Goal: Task Accomplishment & Management: Use online tool/utility

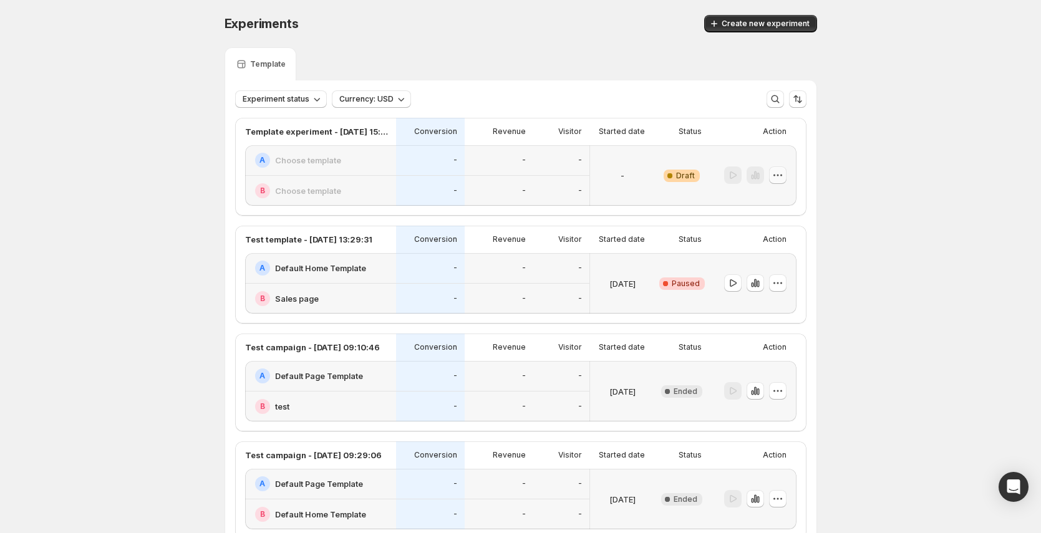
click at [783, 171] on icon "button" at bounding box center [778, 175] width 12 height 12
click at [775, 206] on span "Edit" at bounding box center [790, 201] width 90 height 12
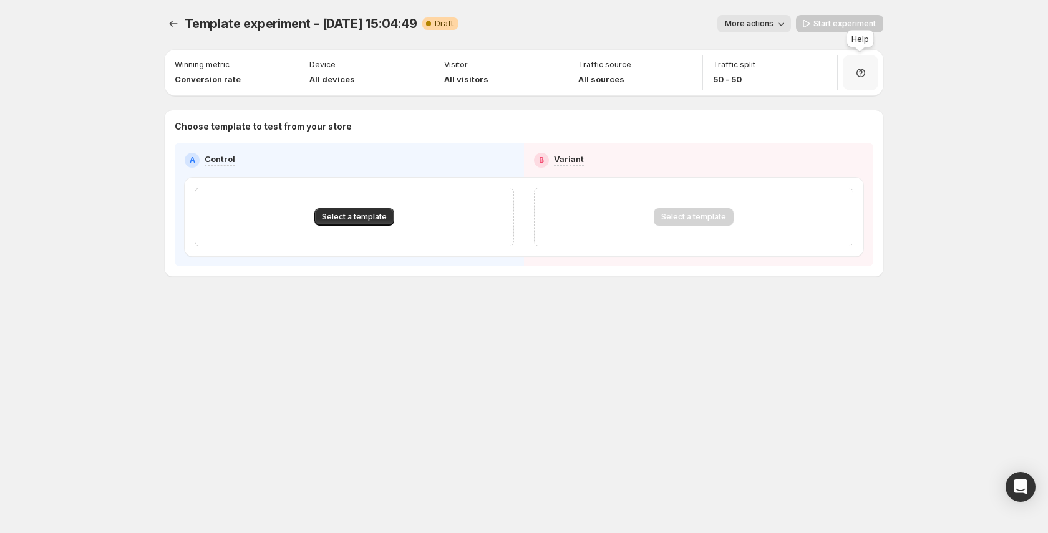
click at [870, 69] on div at bounding box center [861, 73] width 36 height 36
click at [870, 103] on span "Setup guide" at bounding box center [856, 108] width 47 height 10
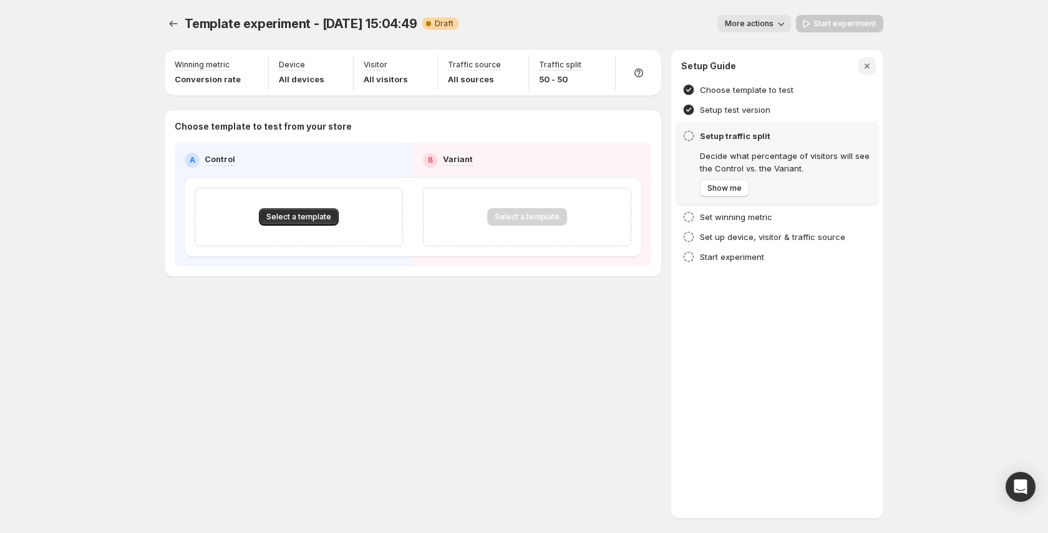
click at [870, 66] on icon "button" at bounding box center [867, 66] width 12 height 12
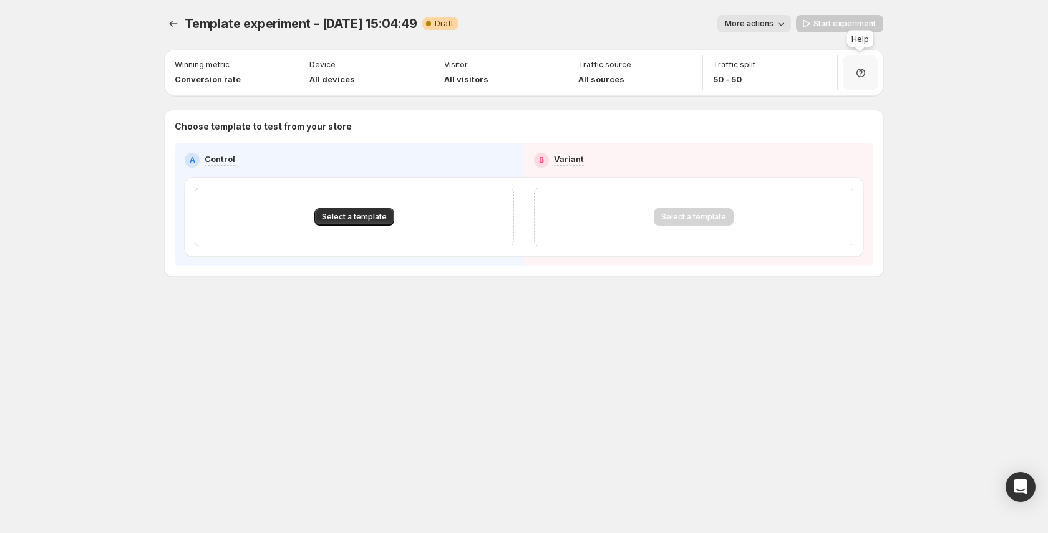
click at [871, 74] on div at bounding box center [861, 73] width 36 height 36
click at [850, 98] on button "Setup guide" at bounding box center [861, 107] width 97 height 20
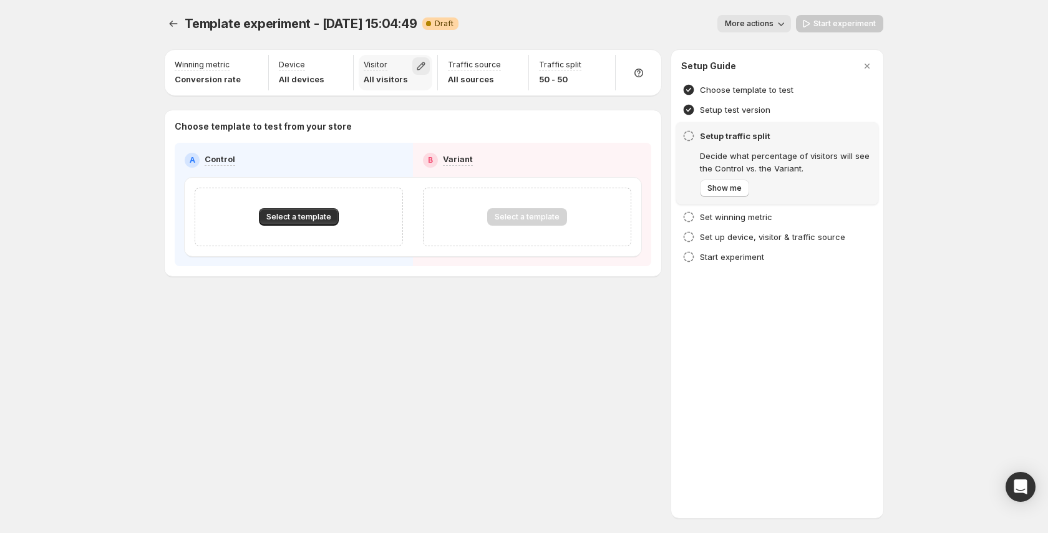
click at [425, 67] on icon "button" at bounding box center [421, 66] width 12 height 12
click at [376, 112] on span "Returning" at bounding box center [368, 114] width 37 height 10
click at [478, 41] on div "Template experiment - [DATE] 15:04:49. This page is ready Template experiment -…" at bounding box center [524, 23] width 719 height 47
click at [423, 68] on icon "button" at bounding box center [421, 66] width 8 height 8
click at [379, 118] on span "Returning" at bounding box center [368, 116] width 37 height 10
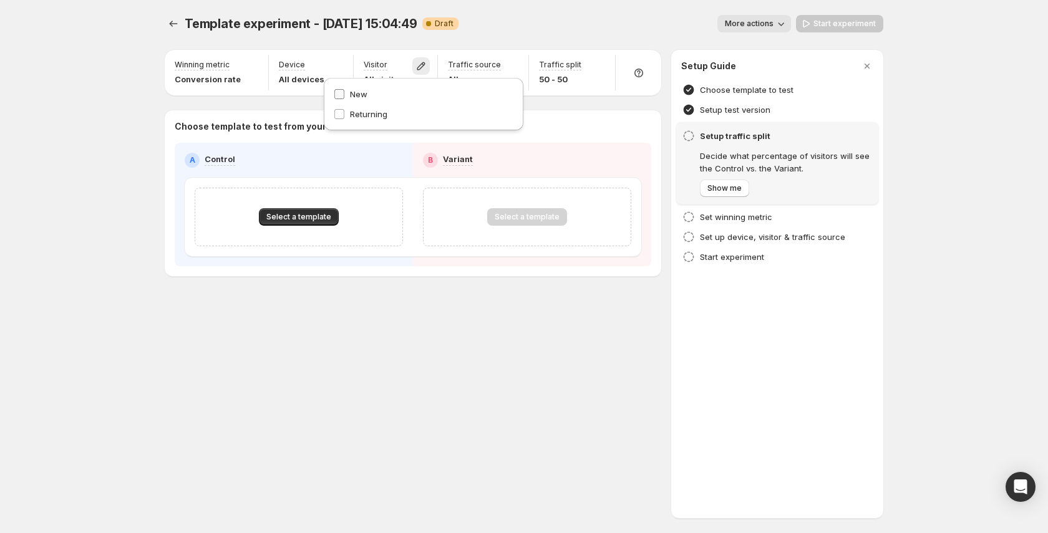
click at [361, 97] on span "New" at bounding box center [358, 94] width 17 height 10
click at [530, 25] on div "More actions" at bounding box center [629, 23] width 323 height 17
click at [422, 69] on icon "button" at bounding box center [421, 66] width 12 height 12
click at [377, 93] on label "New" at bounding box center [424, 94] width 180 height 12
click at [534, 23] on div "More actions" at bounding box center [629, 23] width 323 height 17
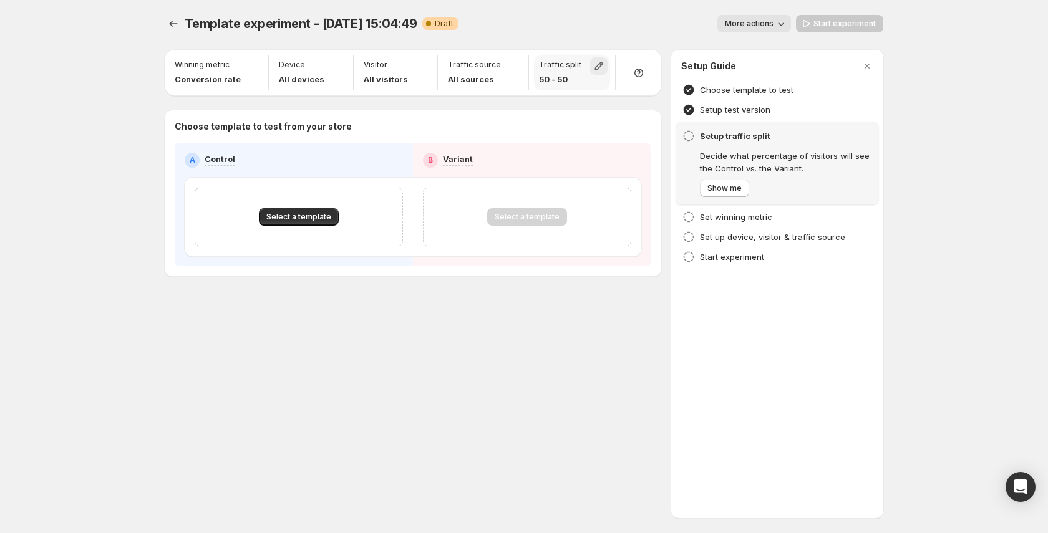
click at [599, 68] on icon "button" at bounding box center [599, 66] width 8 height 8
click at [602, 30] on div "More actions" at bounding box center [629, 23] width 323 height 17
click at [510, 64] on icon "button" at bounding box center [512, 66] width 12 height 12
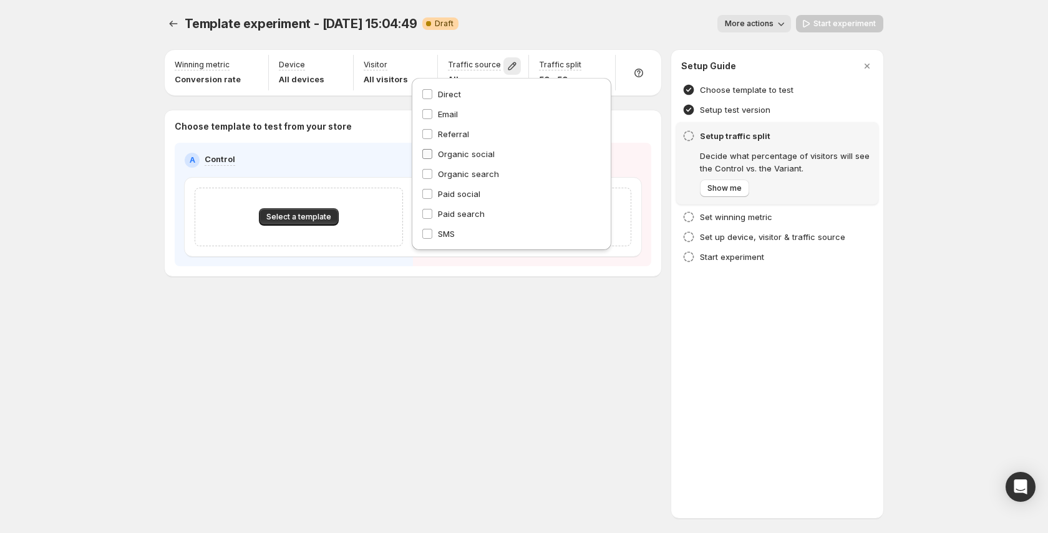
click at [458, 153] on span "Organic social" at bounding box center [466, 154] width 57 height 10
click at [458, 135] on span "Referral" at bounding box center [453, 134] width 31 height 10
click at [448, 115] on span "Email" at bounding box center [448, 114] width 20 height 10
click at [449, 92] on span "Direct" at bounding box center [449, 94] width 23 height 10
click at [457, 179] on span "Organic search" at bounding box center [468, 174] width 61 height 12
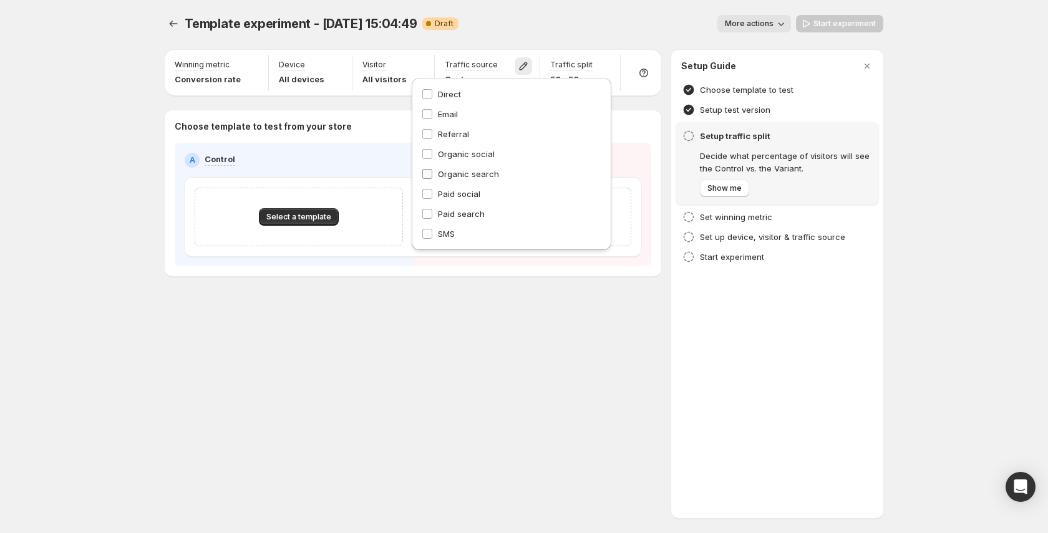
click at [458, 173] on span "Organic search" at bounding box center [468, 174] width 61 height 10
click at [458, 195] on span "Paid social" at bounding box center [459, 194] width 42 height 10
click at [457, 209] on span "Paid search" at bounding box center [461, 214] width 47 height 12
click at [449, 230] on span "SMS" at bounding box center [446, 234] width 17 height 10
click at [526, 334] on div "Template experiment - [DATE] 15:04:49. This page is ready Template experiment -…" at bounding box center [524, 172] width 749 height 344
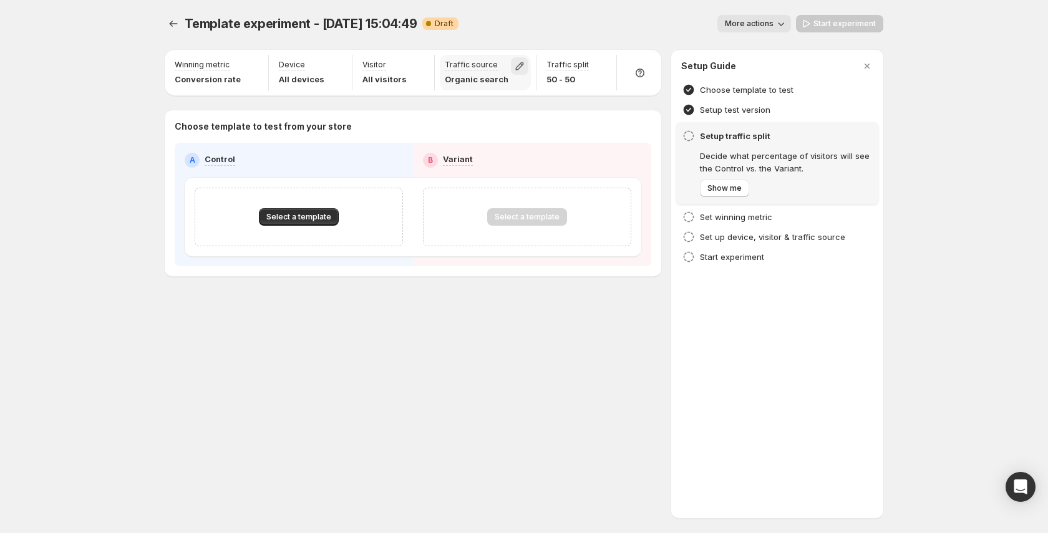
click at [513, 67] on icon "button" at bounding box center [519, 66] width 12 height 12
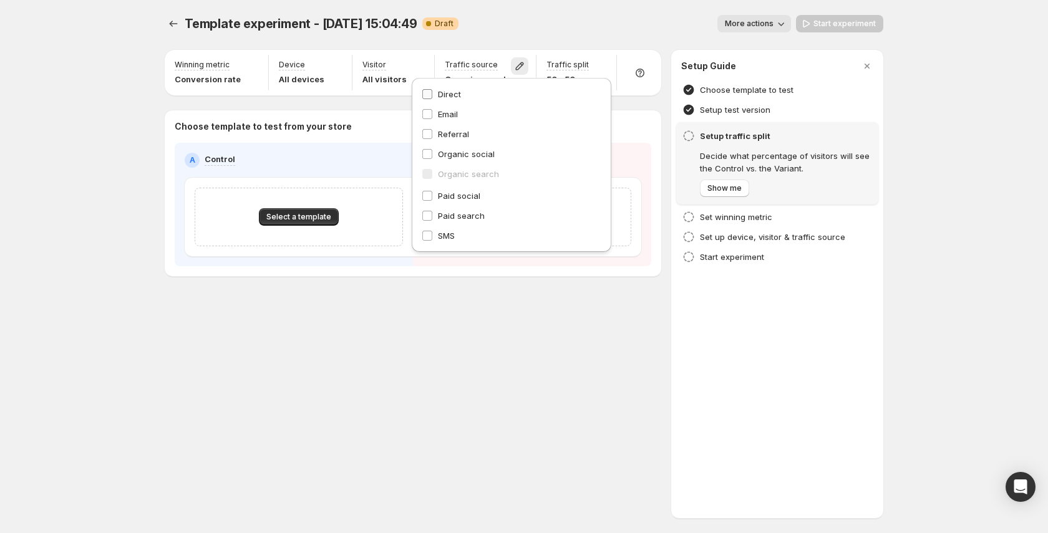
click at [455, 91] on span "Direct" at bounding box center [449, 94] width 23 height 10
click at [452, 120] on span "Email" at bounding box center [448, 114] width 20 height 12
click at [535, 27] on div "More actions" at bounding box center [629, 23] width 323 height 17
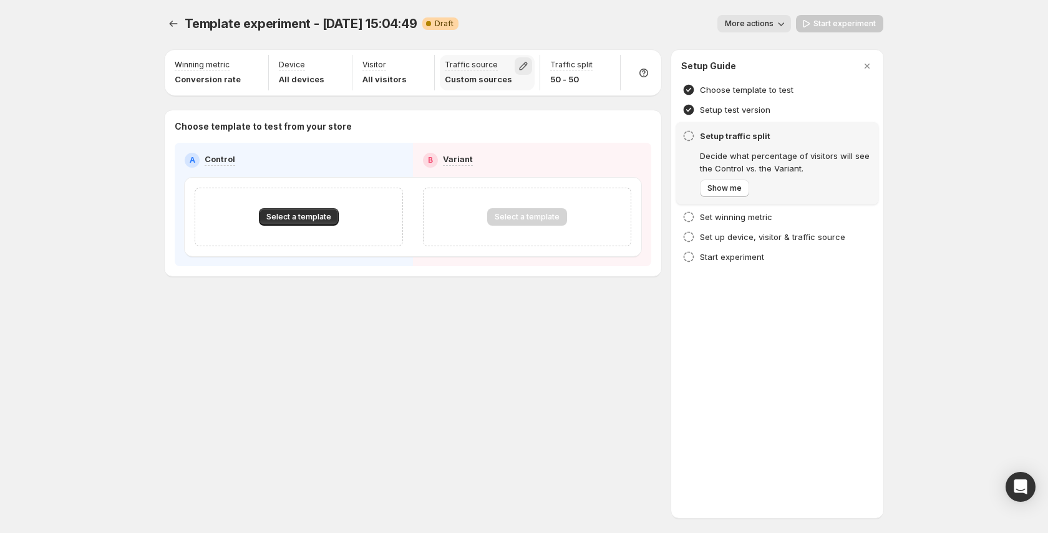
click at [517, 70] on icon "button" at bounding box center [523, 66] width 12 height 12
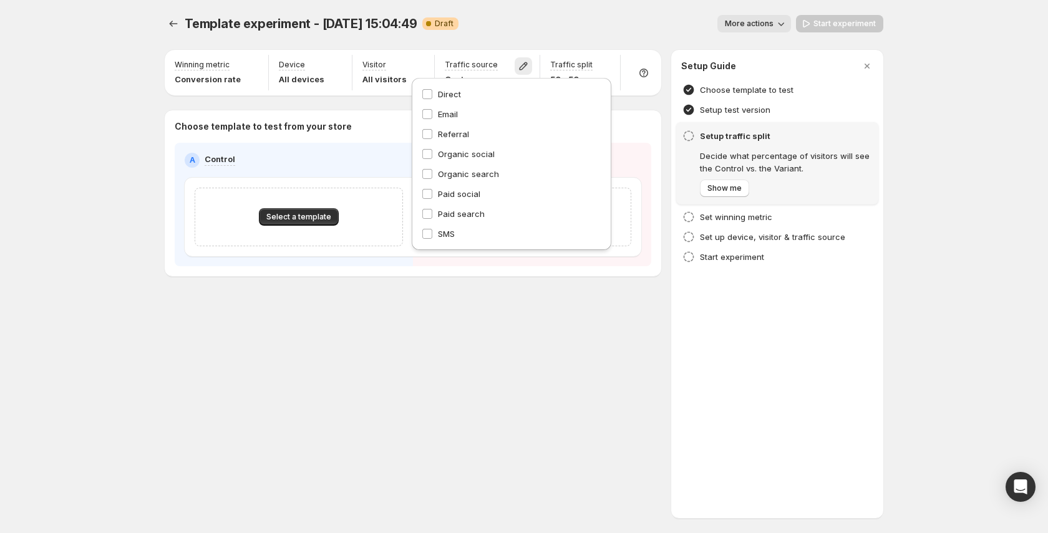
click at [455, 140] on div "Direct Email Referral Organic social Organic search Paid social Paid search SMS" at bounding box center [512, 164] width 180 height 152
click at [458, 140] on span "Referral" at bounding box center [453, 134] width 31 height 12
click at [460, 153] on span "Organic social" at bounding box center [466, 154] width 57 height 10
click at [460, 196] on span "Paid social" at bounding box center [459, 194] width 42 height 10
click at [461, 213] on span "Paid search" at bounding box center [461, 214] width 47 height 10
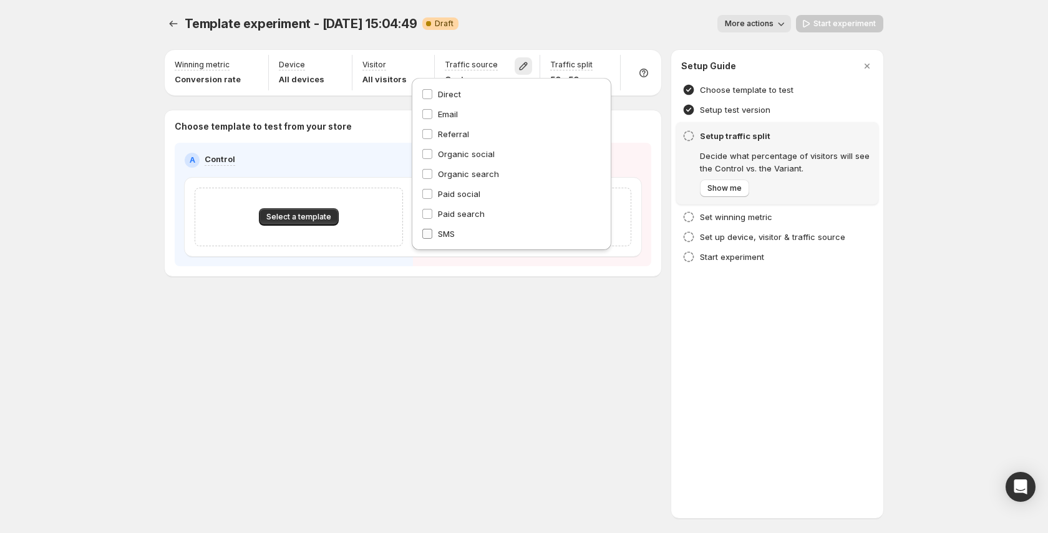
click at [446, 235] on span "SMS" at bounding box center [446, 234] width 17 height 10
click at [632, 342] on div "Template experiment - [DATE] 15:04:49. This page is ready Template experiment -…" at bounding box center [524, 172] width 749 height 344
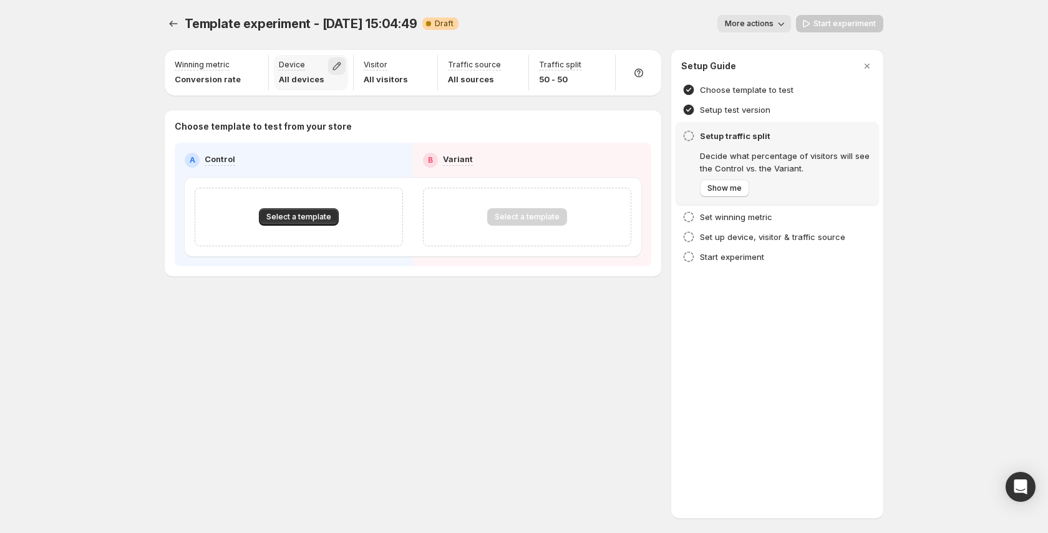
click at [333, 65] on icon "button" at bounding box center [337, 66] width 12 height 12
click at [427, 64] on icon "button" at bounding box center [421, 66] width 12 height 12
click at [257, 59] on div "Winning metric Conversion rate" at bounding box center [217, 73] width 94 height 36
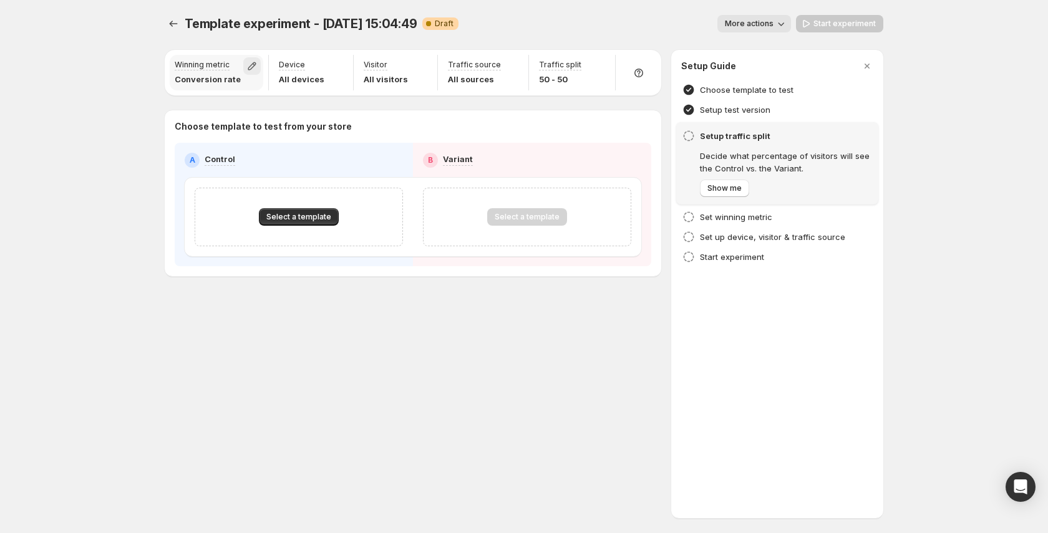
click at [251, 64] on icon "button" at bounding box center [252, 66] width 12 height 12
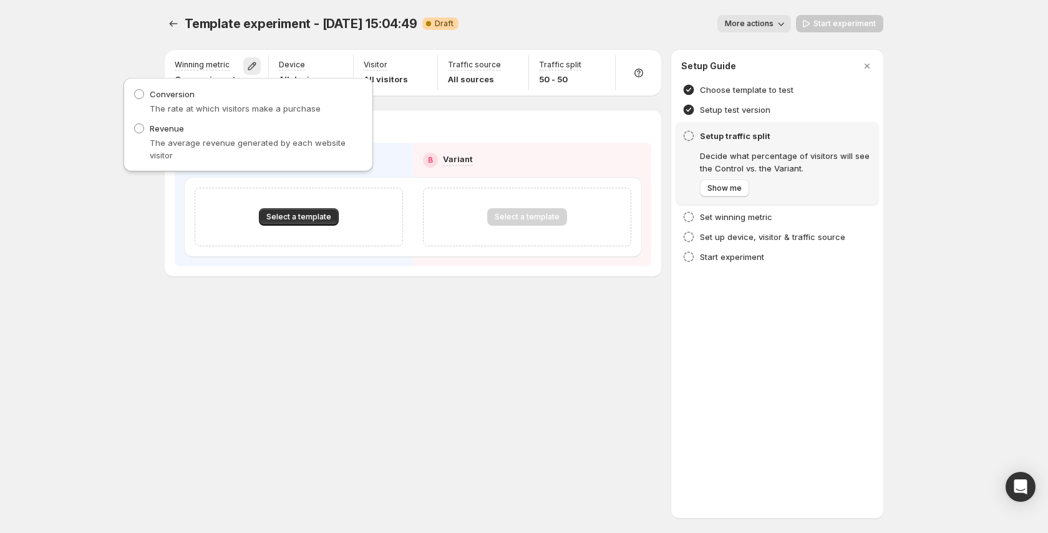
click at [592, 42] on div "Template experiment - [DATE] 15:04:49. This page is ready Template experiment -…" at bounding box center [524, 23] width 719 height 47
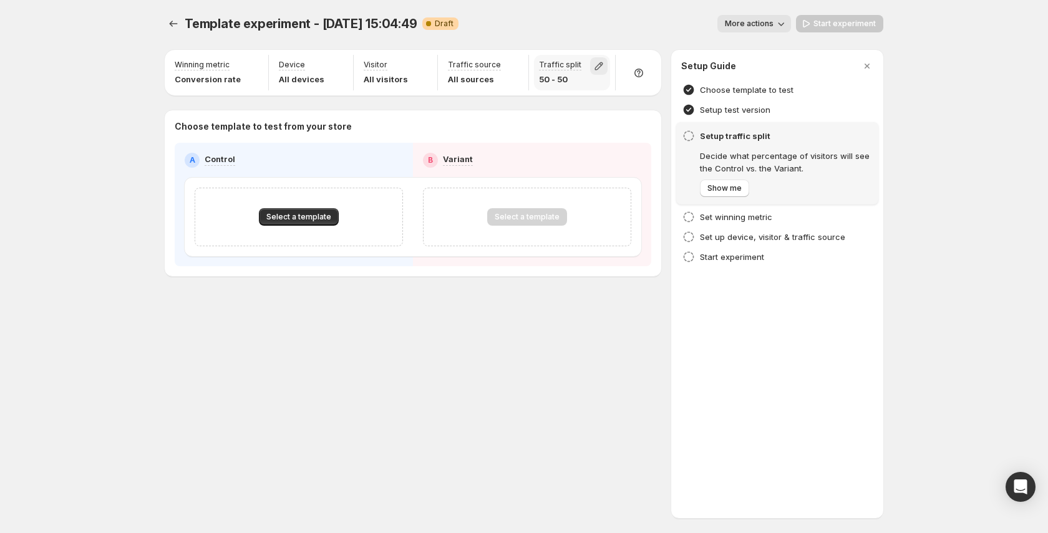
click at [593, 62] on icon "button" at bounding box center [599, 66] width 12 height 12
click at [598, 63] on icon "button" at bounding box center [599, 66] width 12 height 12
click at [641, 71] on icon at bounding box center [639, 73] width 12 height 12
click at [866, 63] on icon "button" at bounding box center [867, 66] width 12 height 12
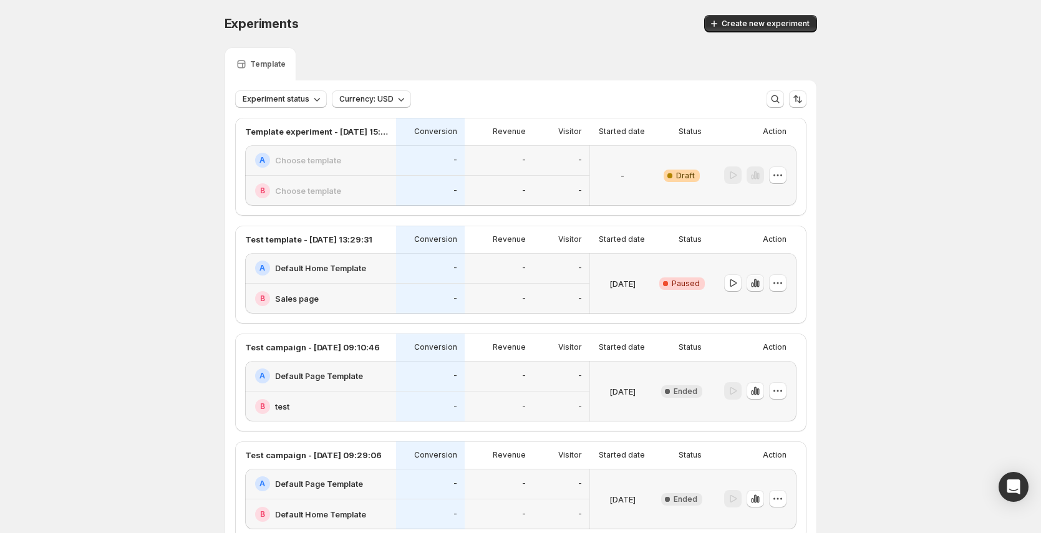
click at [761, 286] on icon "button" at bounding box center [755, 283] width 12 height 12
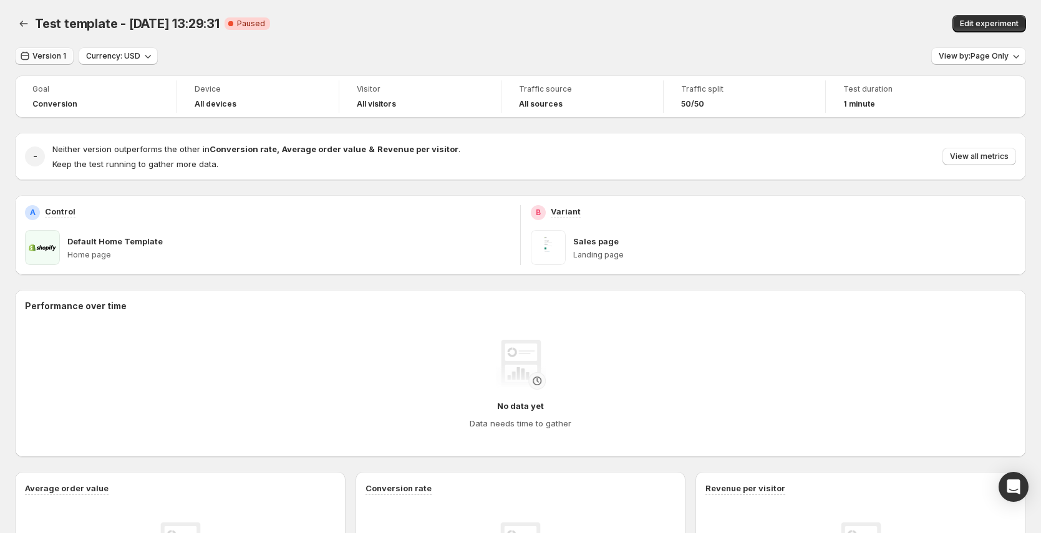
click at [46, 59] on span "Version 1" at bounding box center [49, 56] width 34 height 10
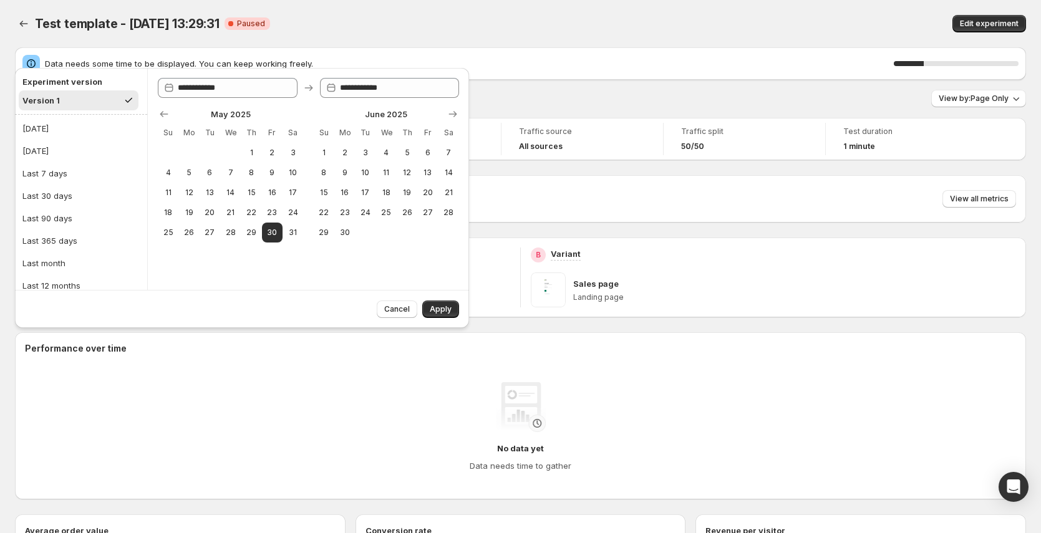
click at [787, 94] on div "Version 1 Currency: USD View by: Page Only" at bounding box center [520, 99] width 1011 height 18
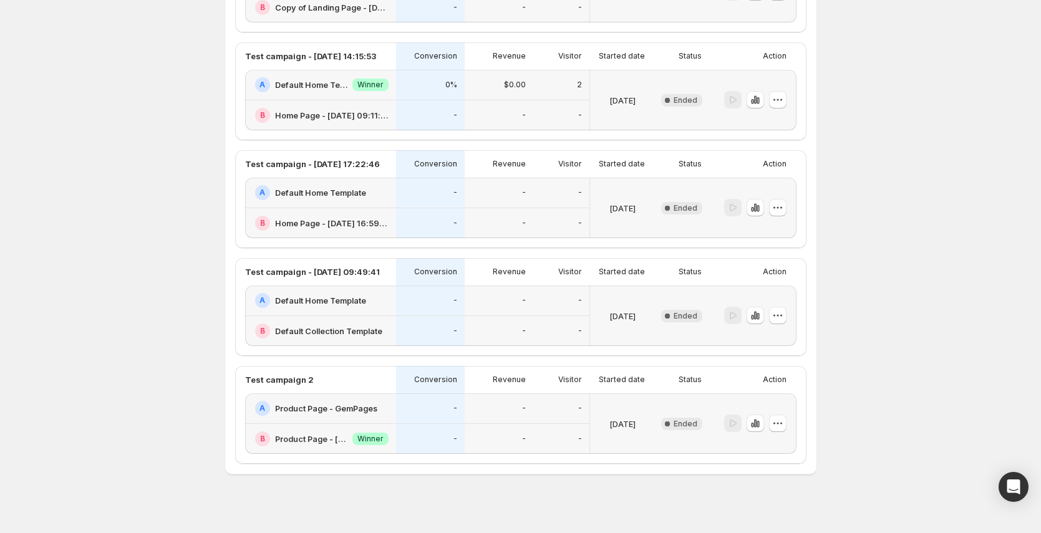
scroll to position [1163, 0]
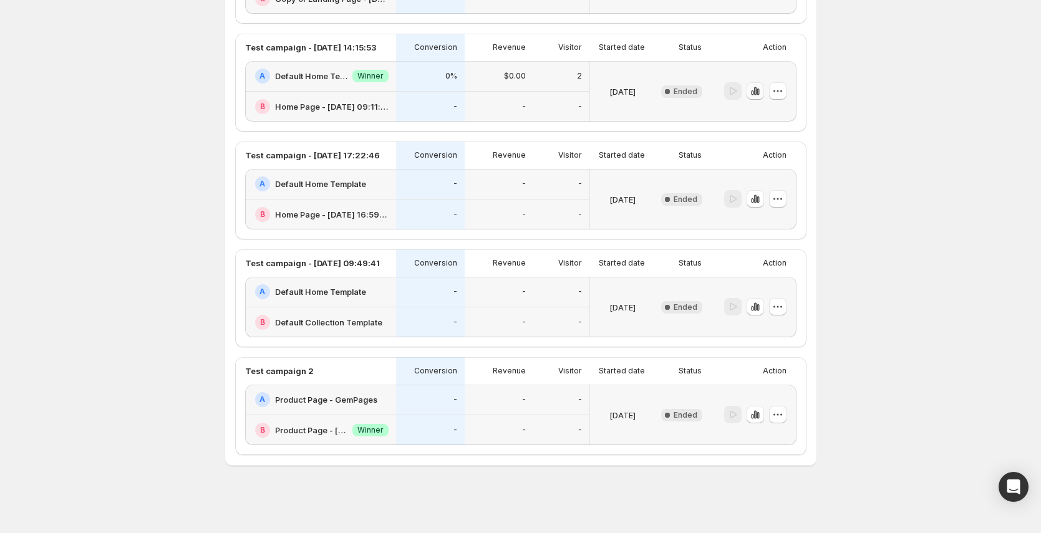
click at [760, 87] on icon "button" at bounding box center [755, 91] width 12 height 12
